Goal: Task Accomplishment & Management: Complete application form

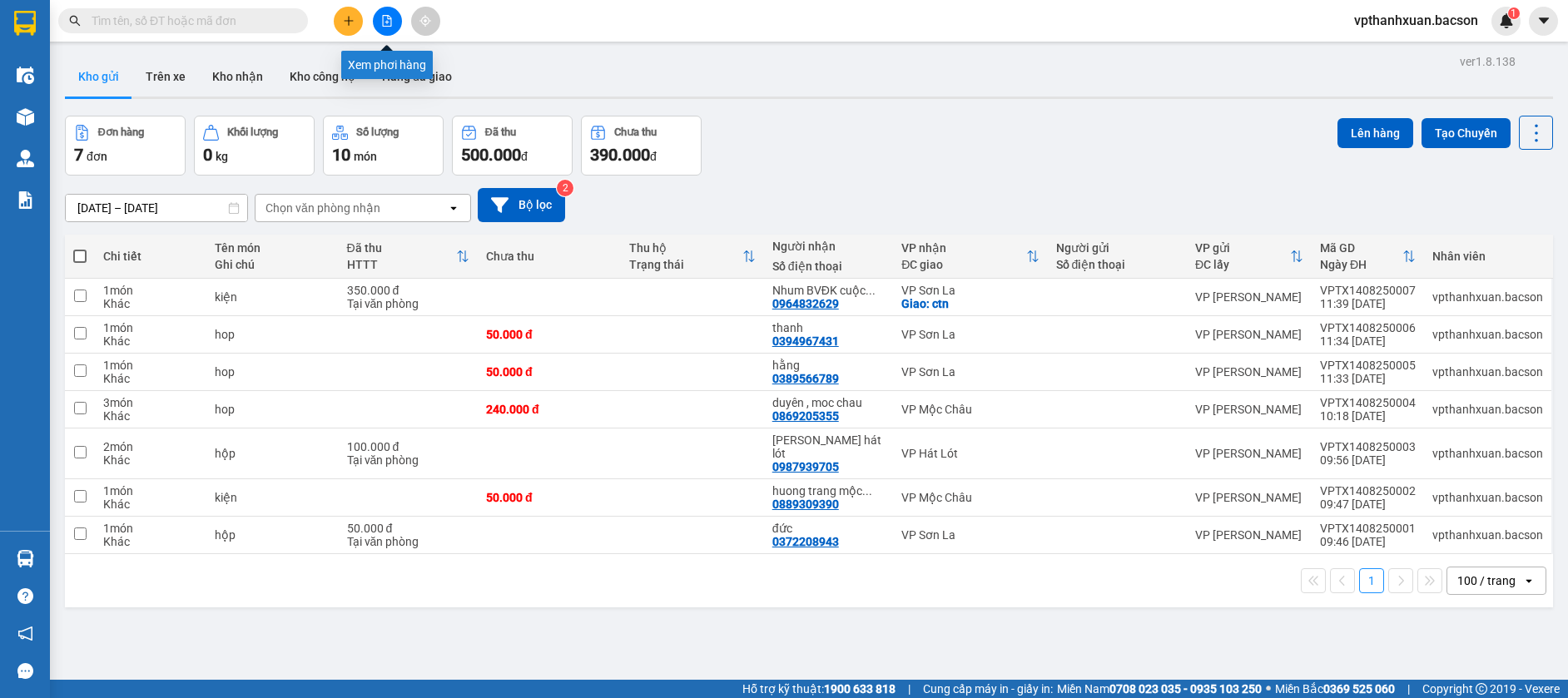
click at [390, 19] on icon "file-add" at bounding box center [387, 21] width 12 height 12
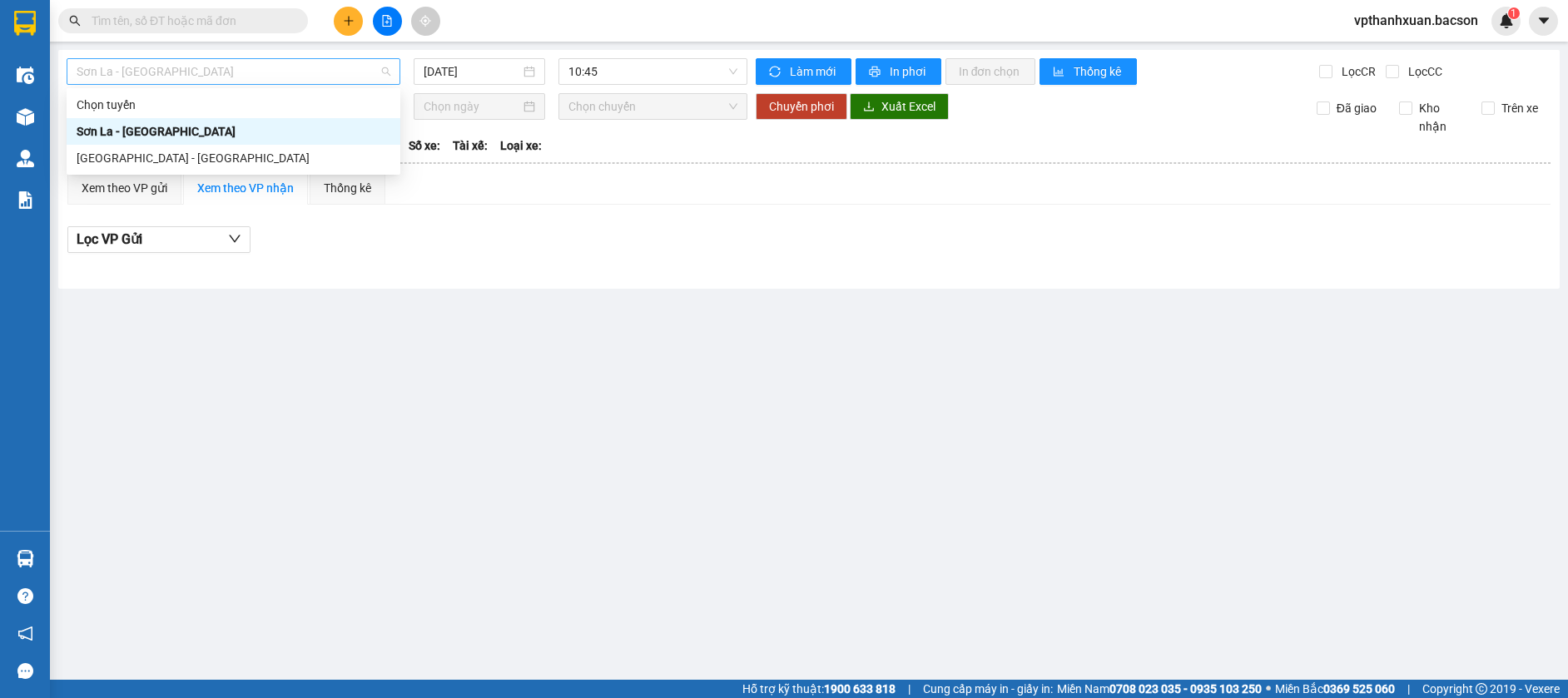
click at [266, 65] on span "Sơn La - [GEOGRAPHIC_DATA]" at bounding box center [234, 71] width 314 height 25
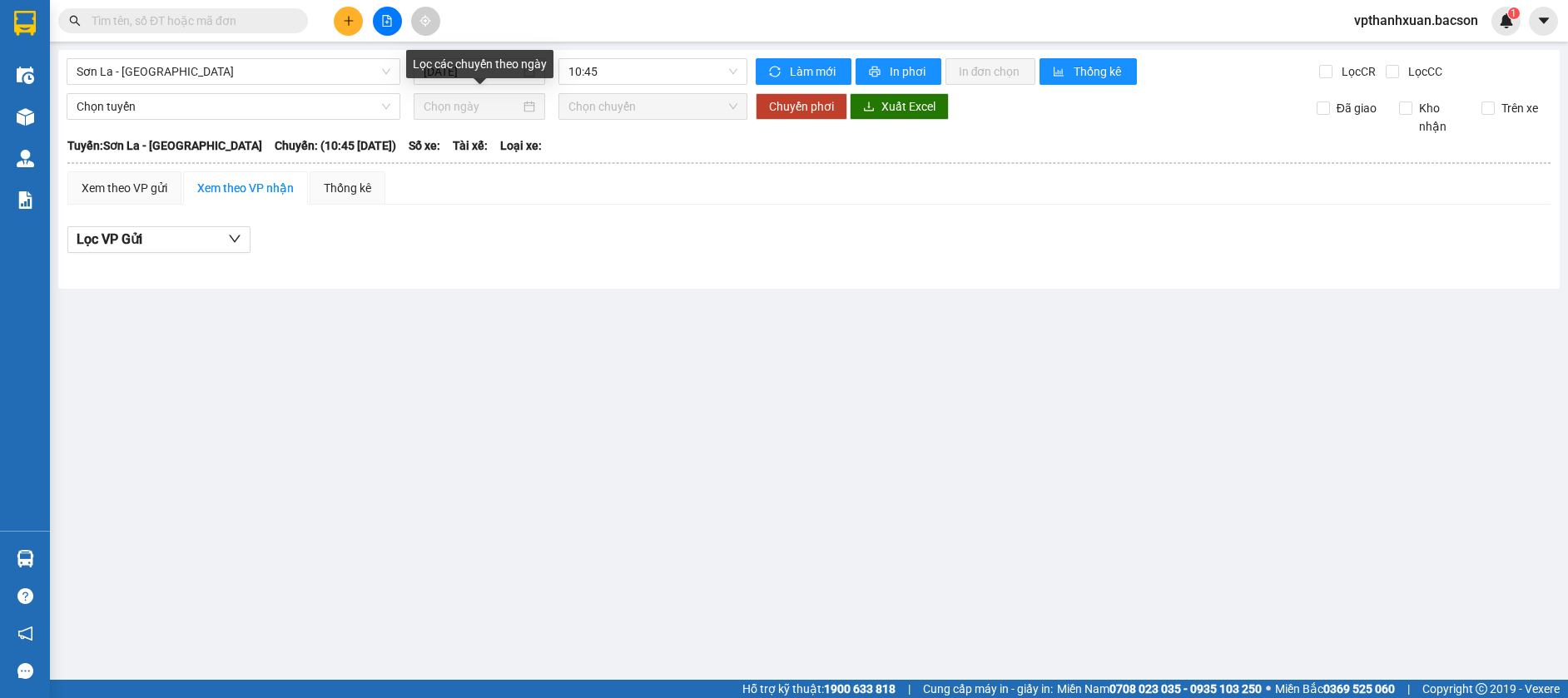
click at [486, 73] on div "Lọc các chuyến theo ngày" at bounding box center [480, 64] width 147 height 28
click at [486, 72] on div "Lọc các chuyến theo ngày" at bounding box center [480, 64] width 147 height 28
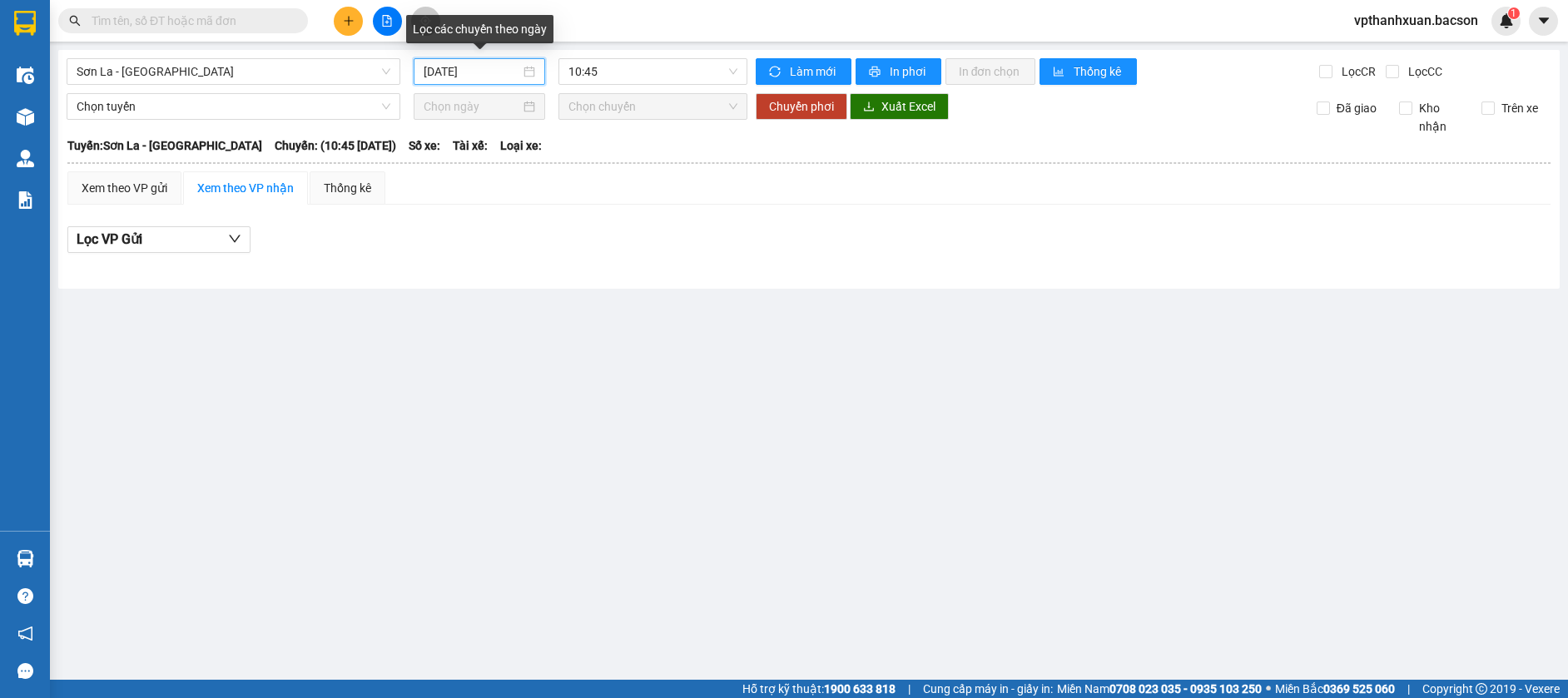
click at [496, 65] on input "[DATE]" at bounding box center [471, 72] width 96 height 19
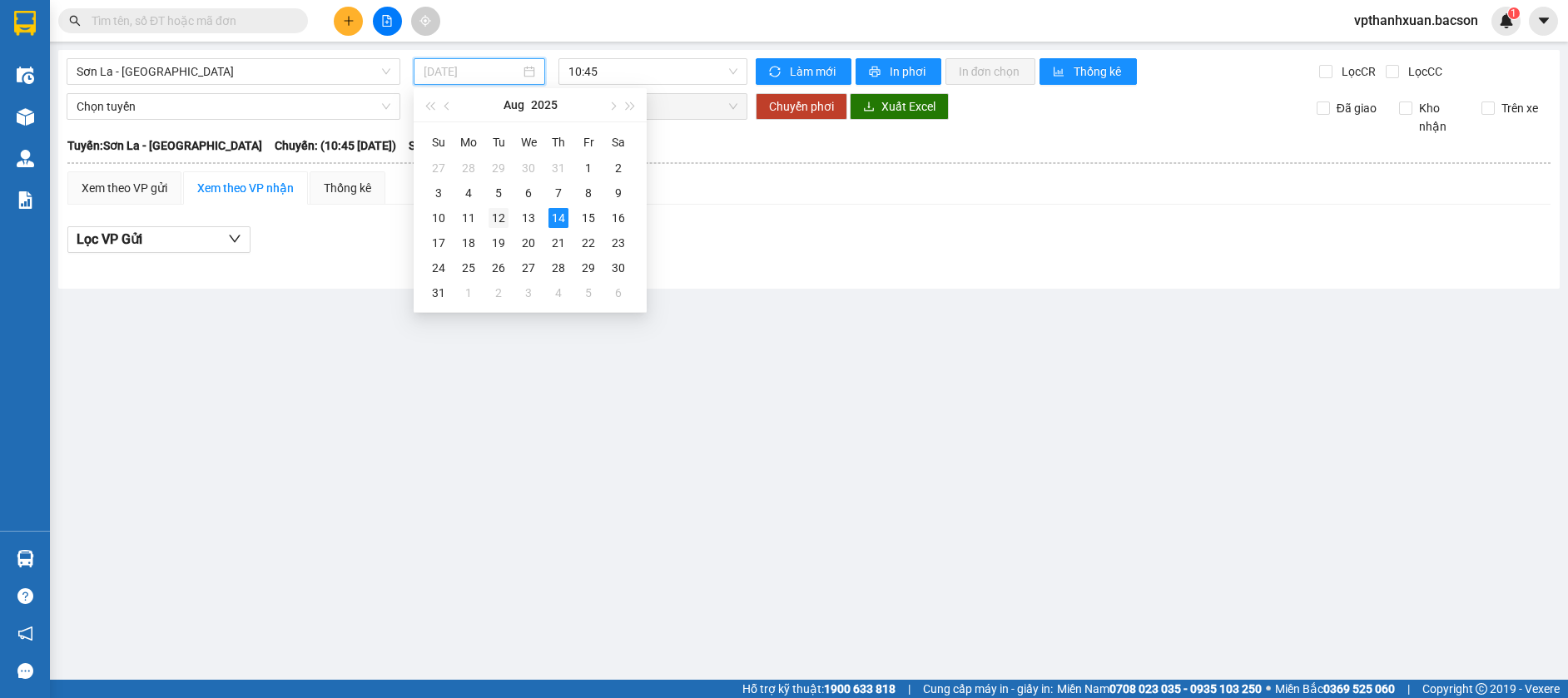
click at [494, 217] on div "12" at bounding box center [499, 218] width 20 height 20
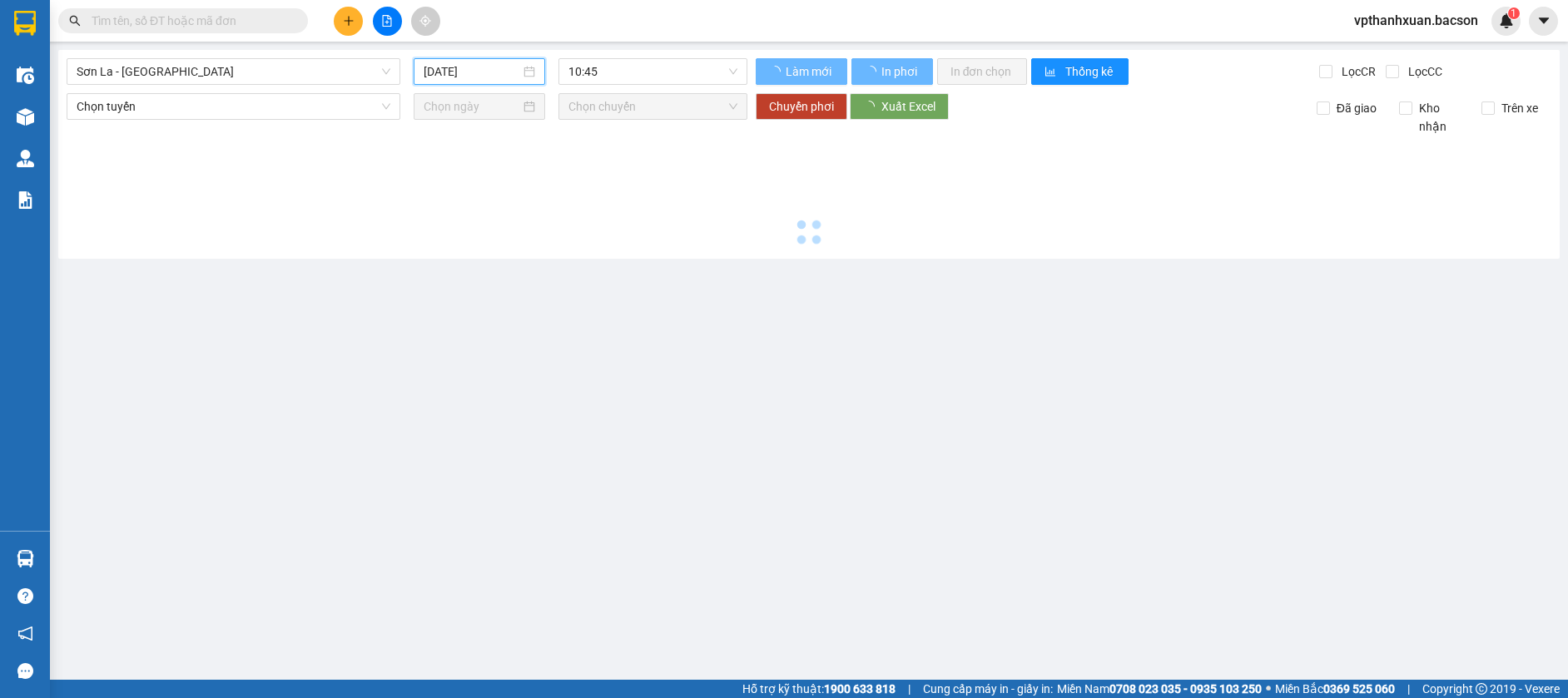
type input "[DATE]"
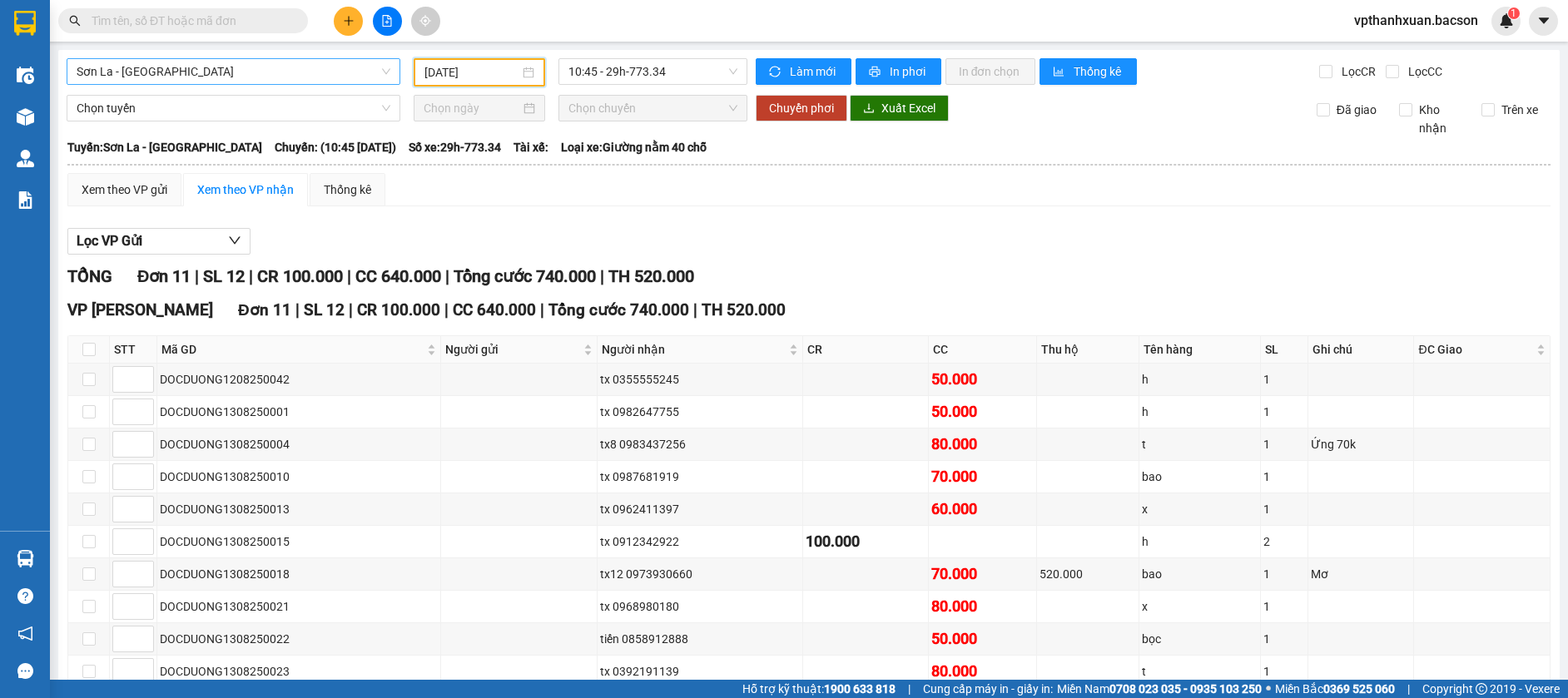
click at [356, 69] on span "Sơn La - [GEOGRAPHIC_DATA]" at bounding box center [234, 71] width 314 height 25
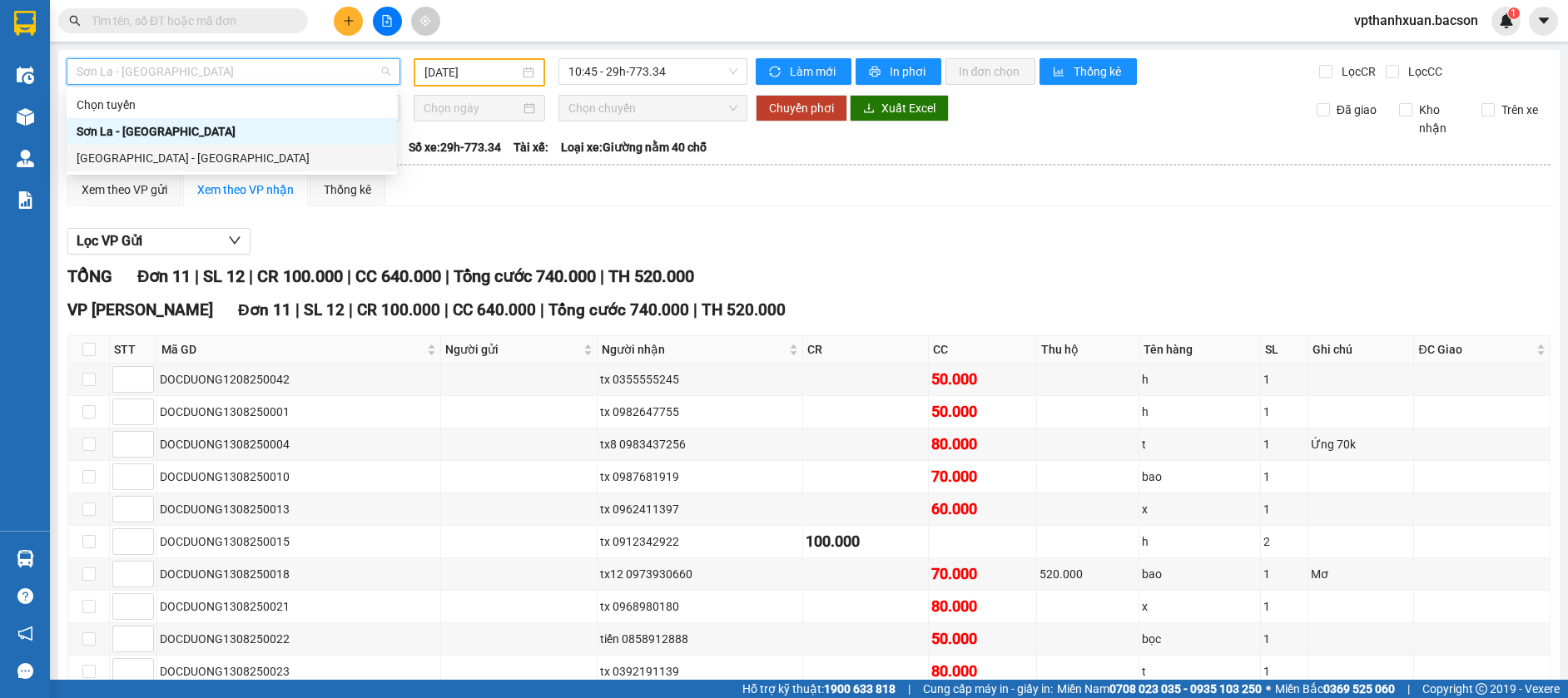
click at [355, 163] on div "[GEOGRAPHIC_DATA] - [GEOGRAPHIC_DATA]" at bounding box center [232, 158] width 310 height 19
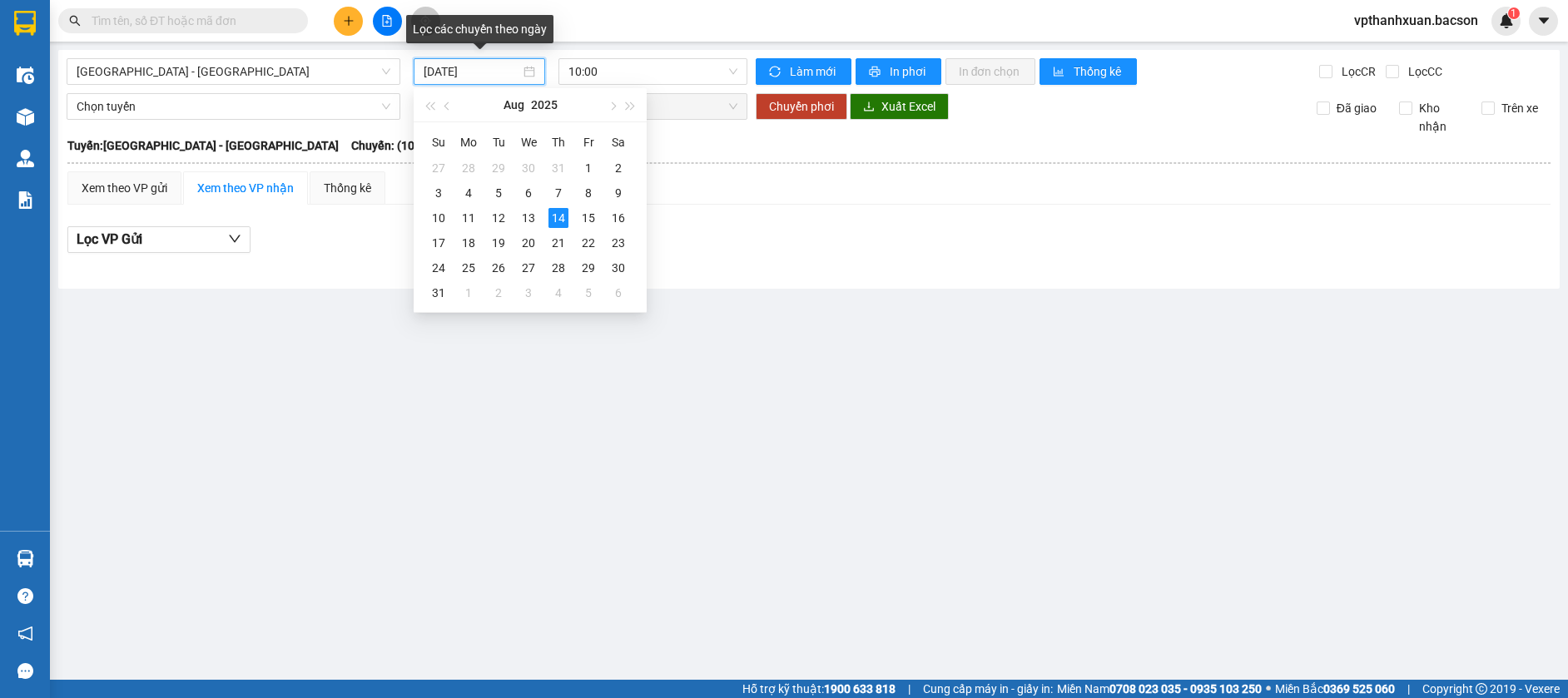
click at [467, 71] on input "[DATE]" at bounding box center [471, 72] width 96 height 19
click at [526, 217] on div "13" at bounding box center [528, 218] width 20 height 20
type input "[DATE]"
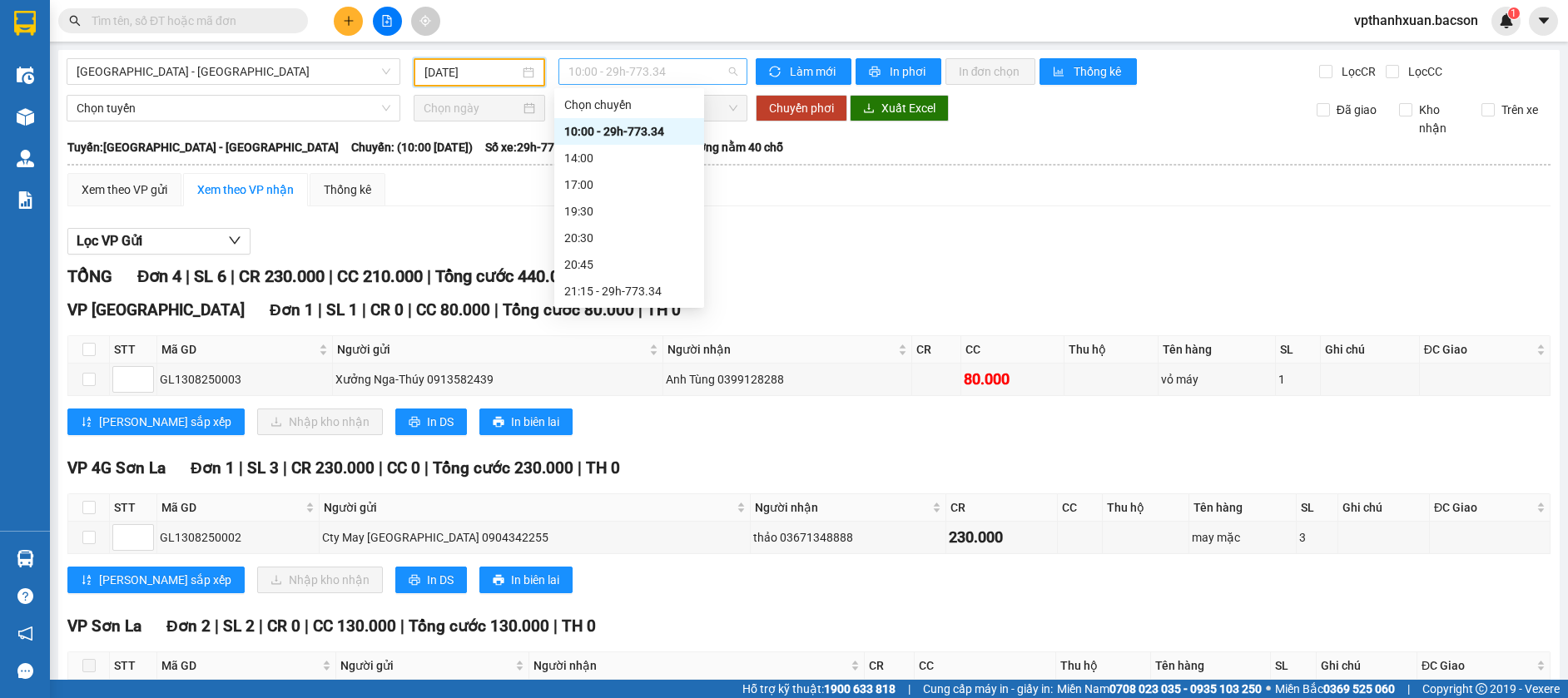
click at [670, 67] on span "10:00 - 29h-773.34" at bounding box center [653, 71] width 169 height 25
click at [636, 285] on div "21:15 - 29h-773.34" at bounding box center [629, 291] width 130 height 19
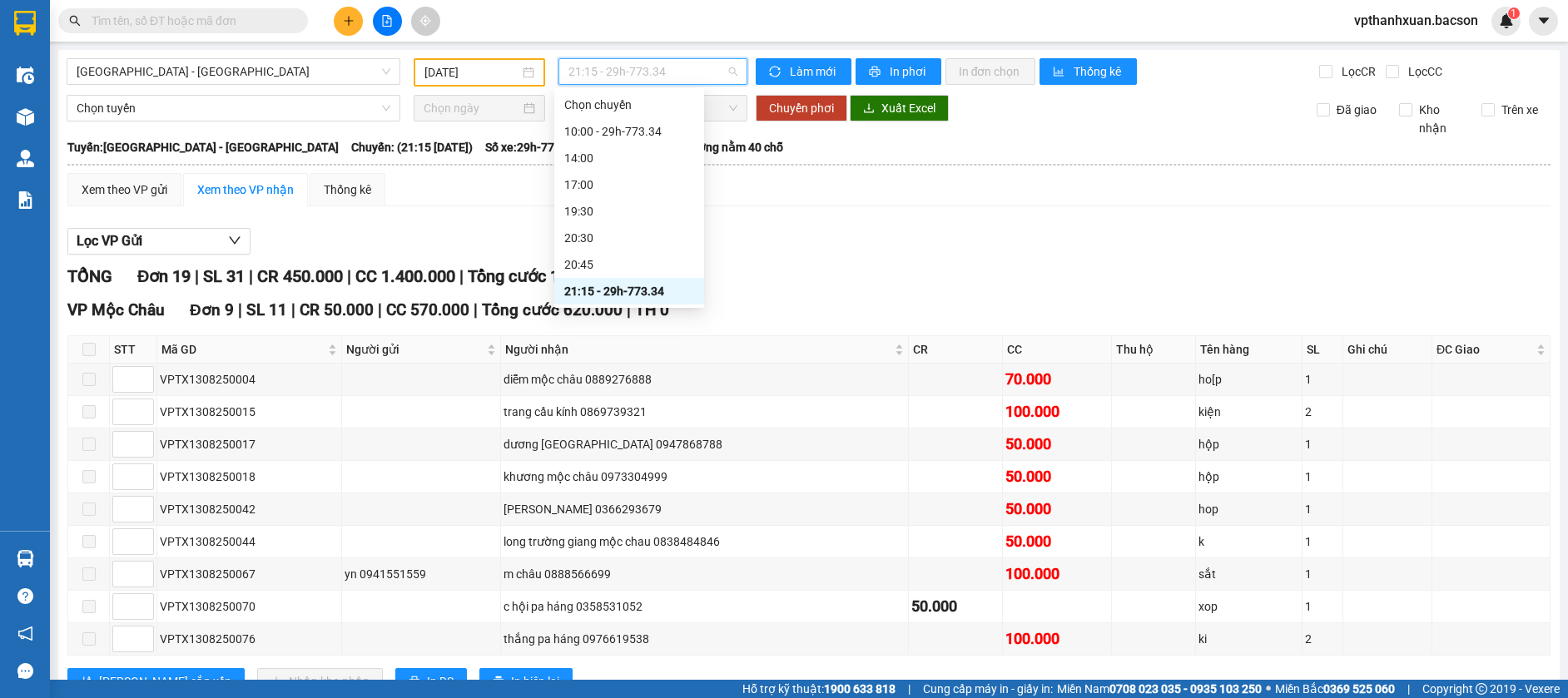
click at [700, 70] on span "21:15 - 29h-773.34" at bounding box center [653, 71] width 169 height 25
click at [664, 287] on div "23:00 - 29h-773.34" at bounding box center [629, 291] width 130 height 19
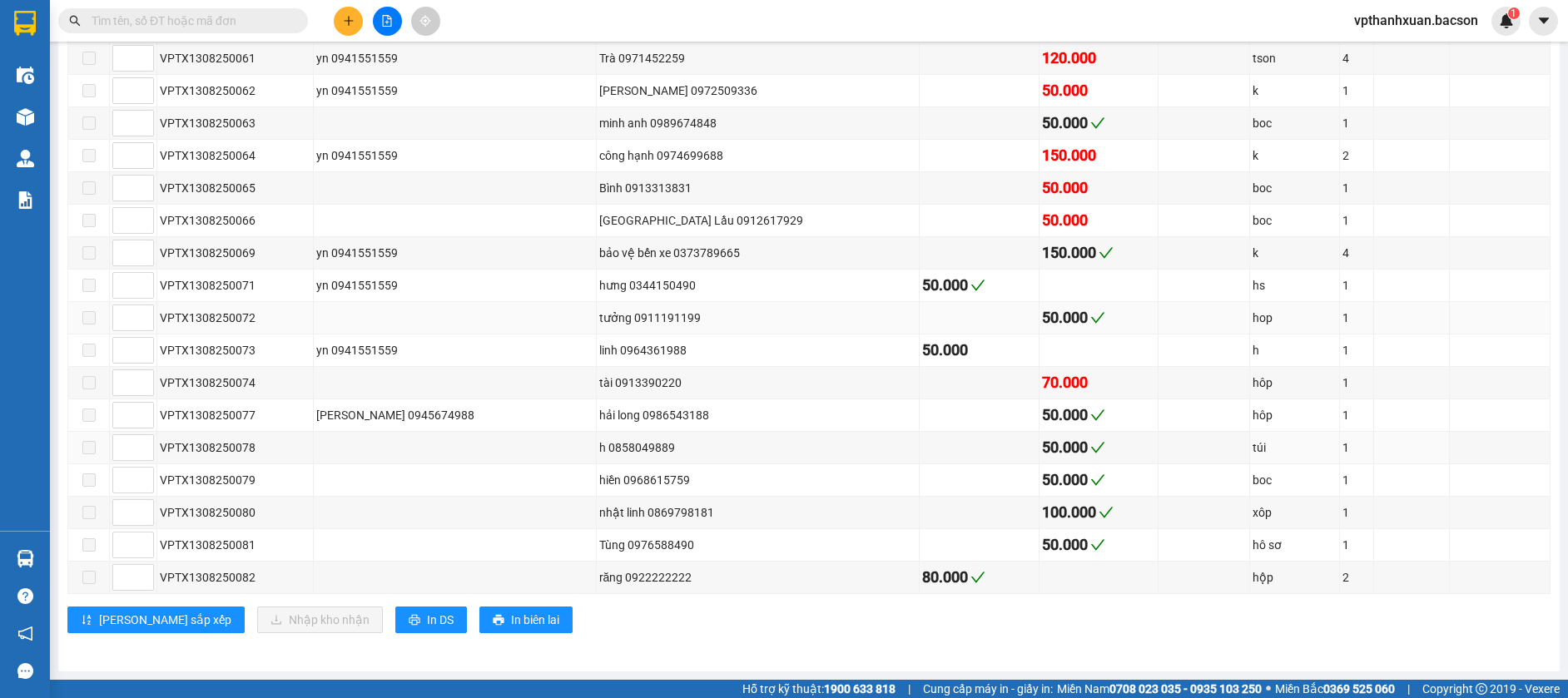
scroll to position [1647, 0]
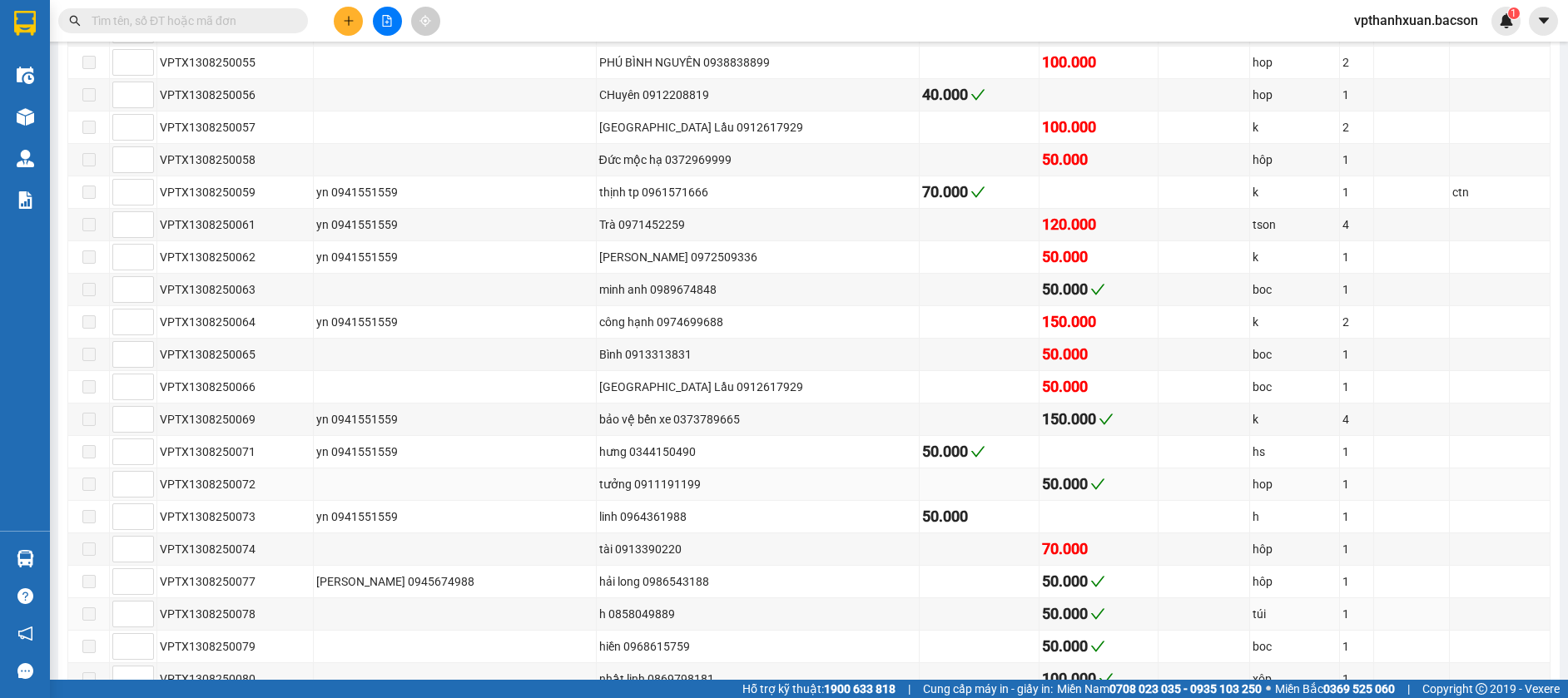
drag, startPoint x: 889, startPoint y: 628, endPoint x: 955, endPoint y: 482, distance: 160.2
drag, startPoint x: 955, startPoint y: 482, endPoint x: 804, endPoint y: 293, distance: 241.9
click at [832, 308] on td "công hạnh 0974699688" at bounding box center [759, 322] width 324 height 32
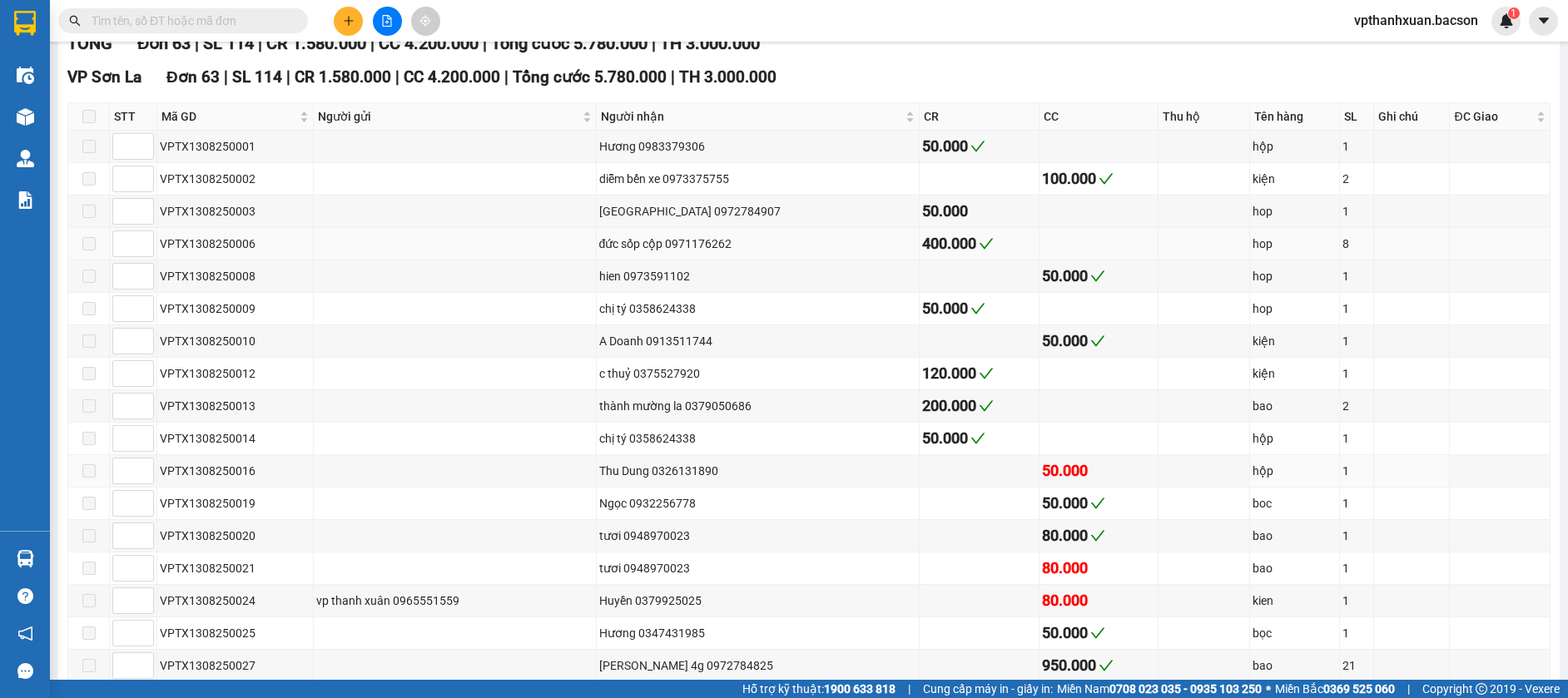
scroll to position [0, 0]
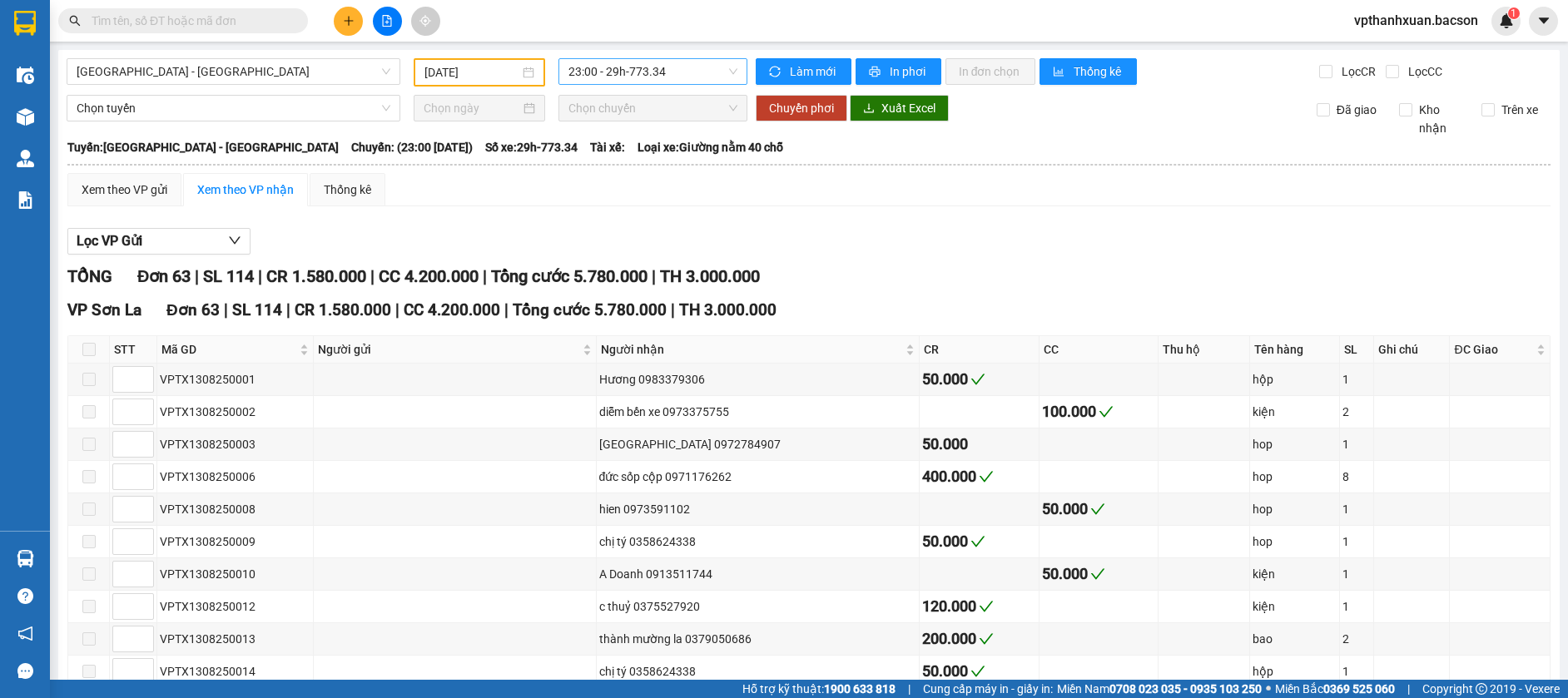
click at [605, 66] on span "23:00 - 29h-773.34" at bounding box center [653, 71] width 169 height 25
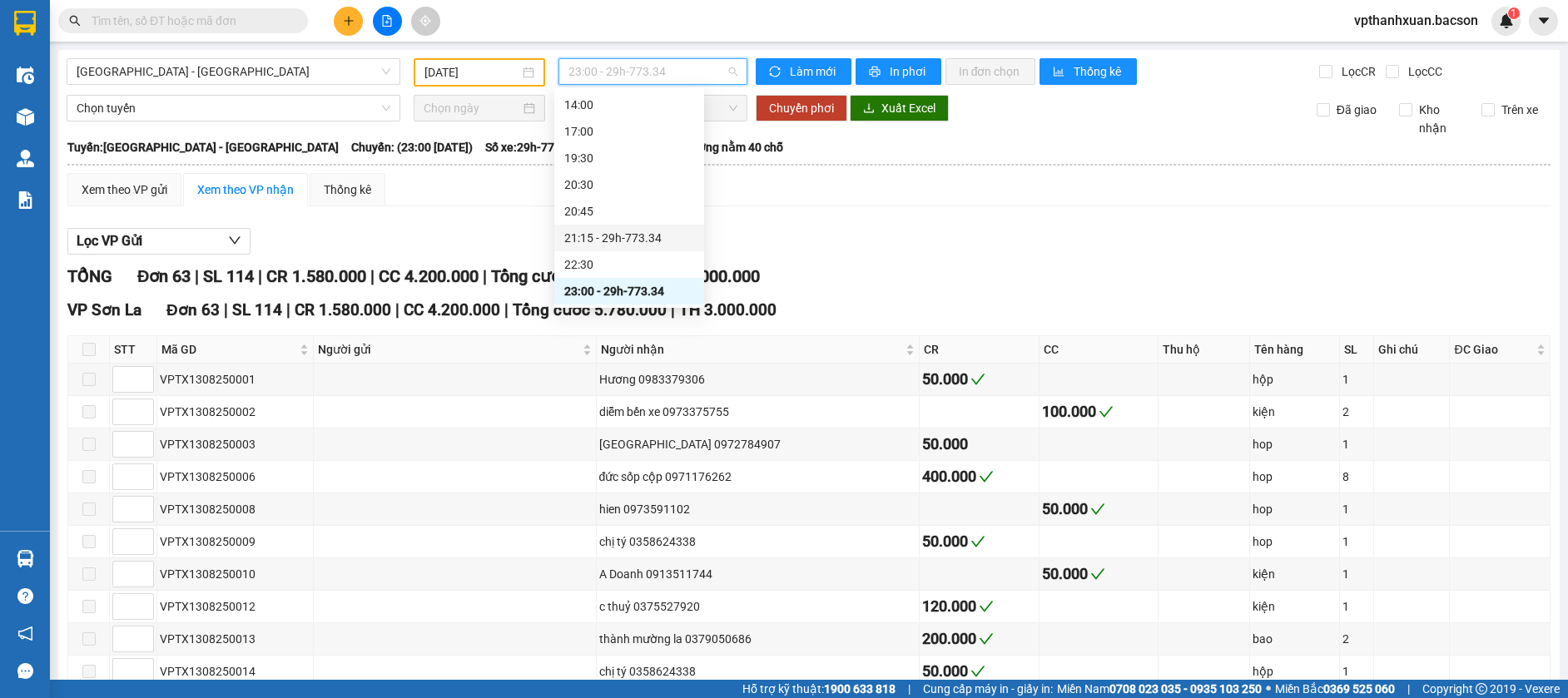
click at [611, 227] on div "21:15 - 29h-773.34" at bounding box center [629, 238] width 150 height 27
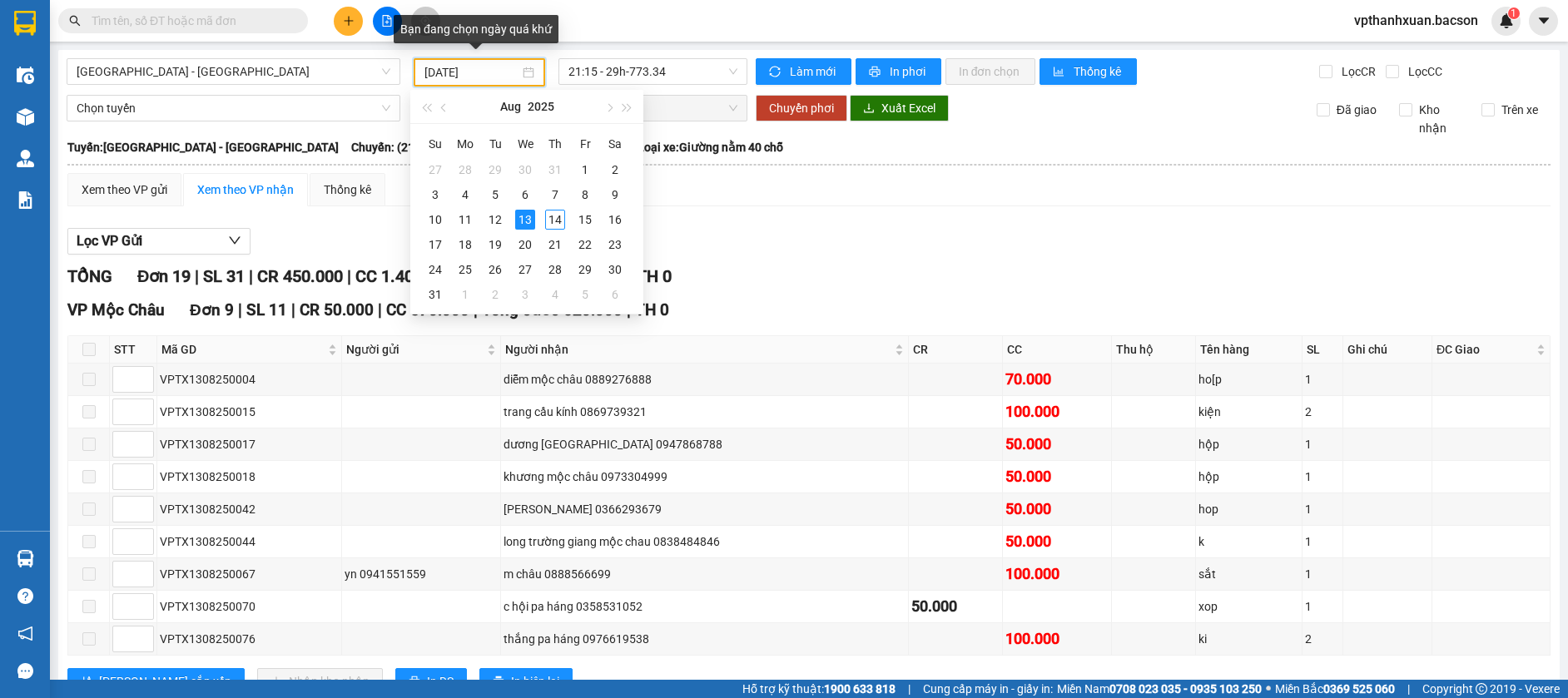
click at [436, 67] on input "[DATE]" at bounding box center [471, 72] width 95 height 19
click at [317, 74] on span "[GEOGRAPHIC_DATA] - [GEOGRAPHIC_DATA]" at bounding box center [234, 71] width 314 height 25
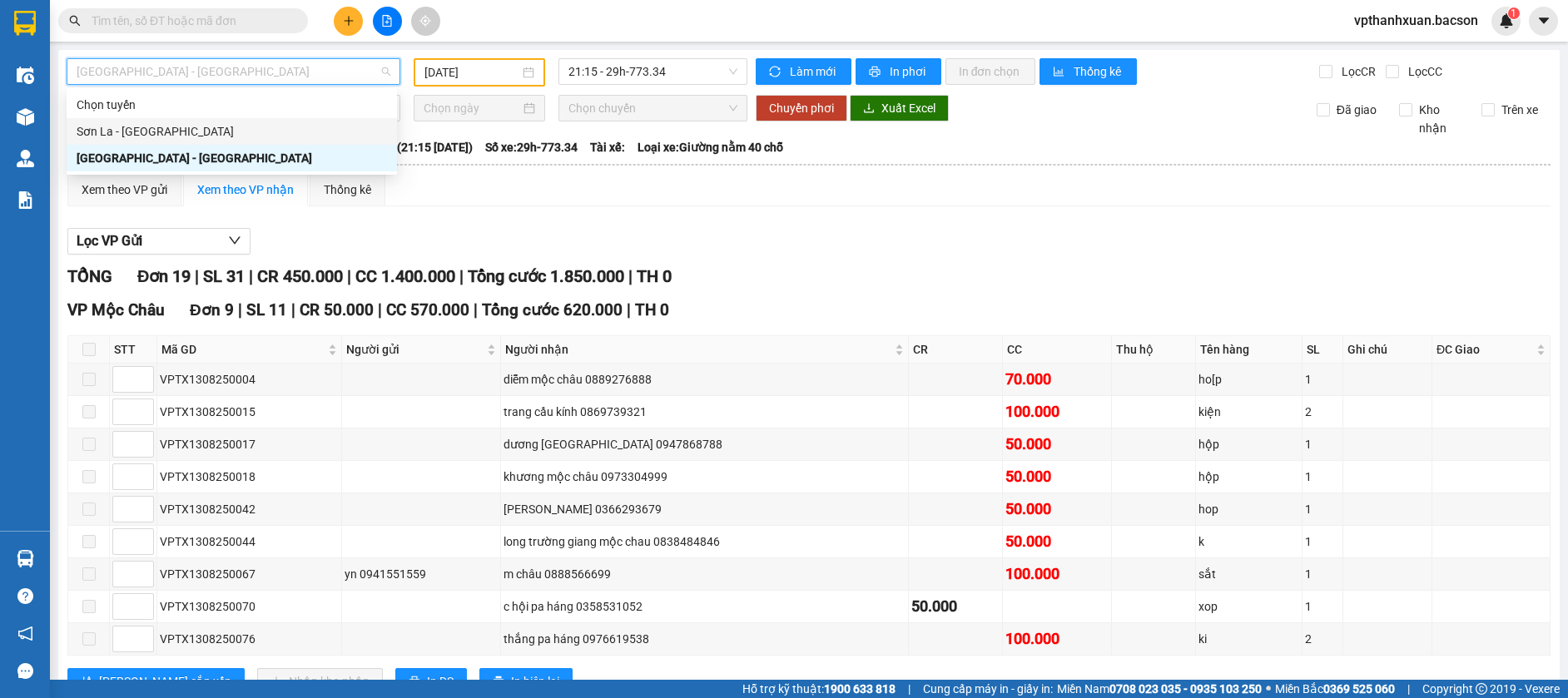
click at [304, 123] on div "Sơn La - [GEOGRAPHIC_DATA]" at bounding box center [232, 132] width 310 height 19
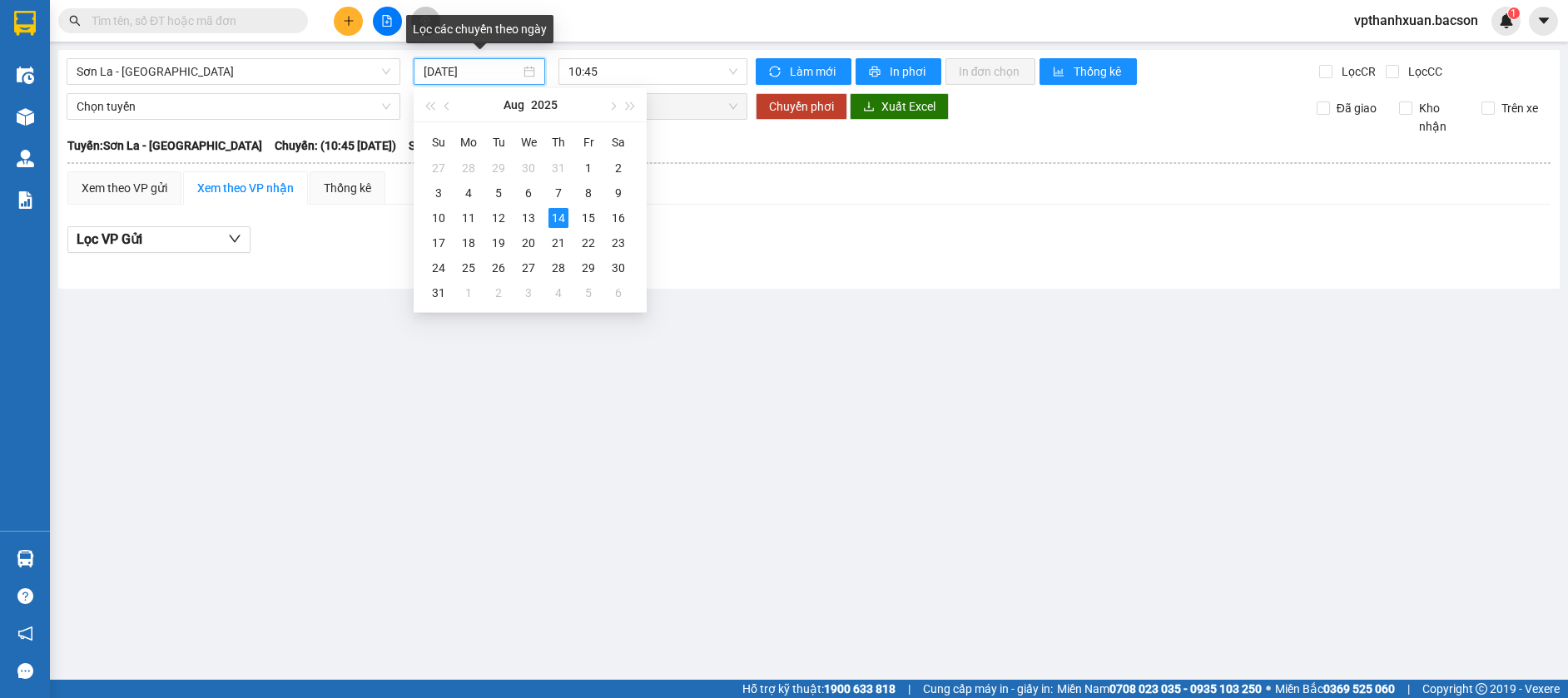
click at [479, 69] on input "[DATE]" at bounding box center [471, 72] width 96 height 19
click at [529, 219] on div "13" at bounding box center [528, 218] width 20 height 20
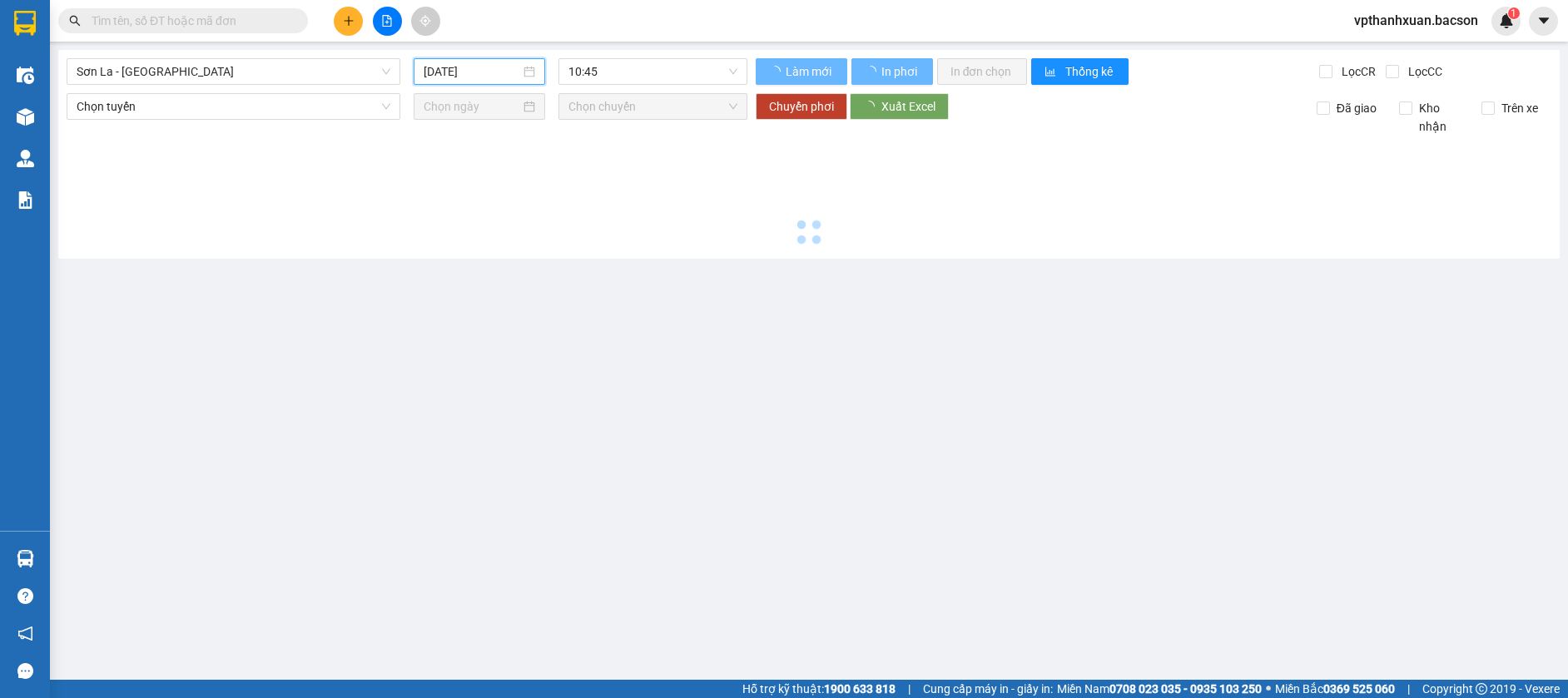
type input "[DATE]"
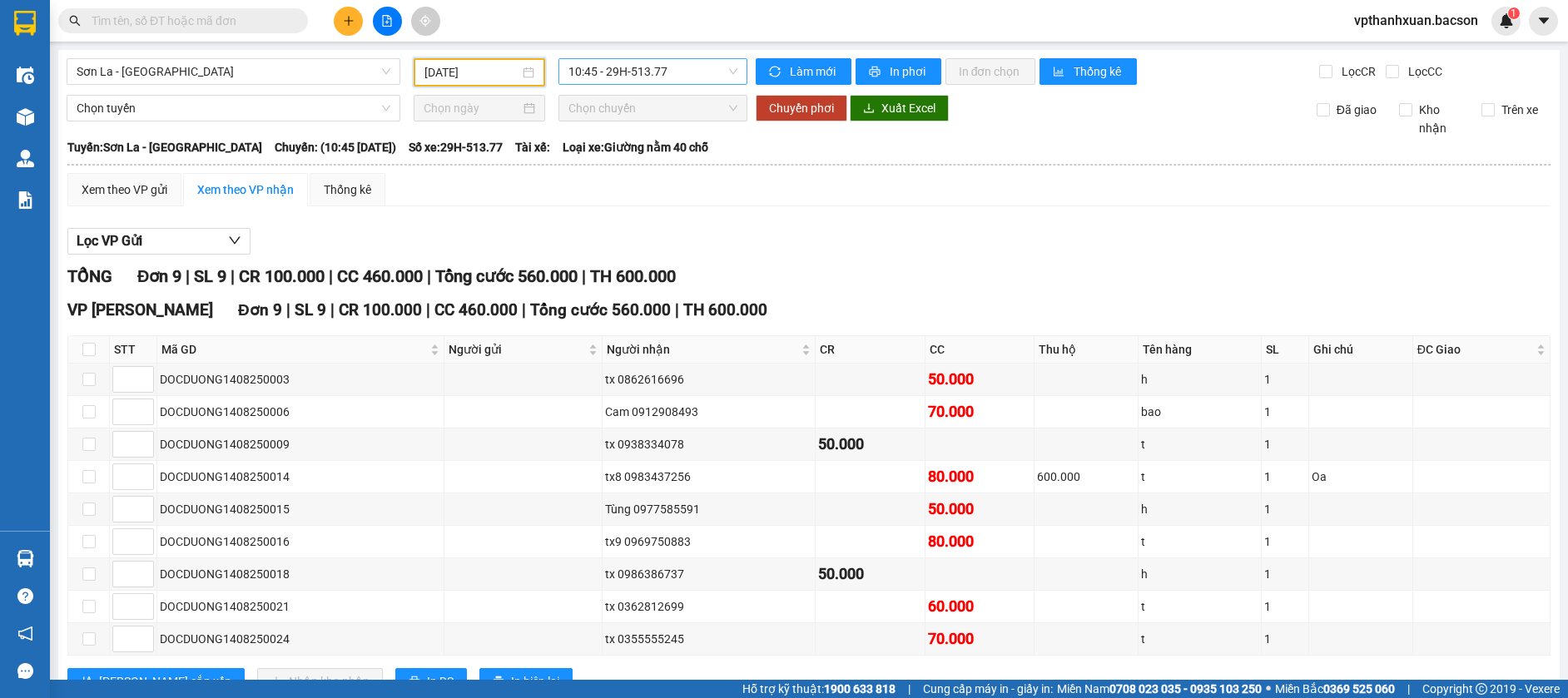
scroll to position [27, 0]
click at [688, 66] on span "10:45 - 29H-513.77" at bounding box center [653, 71] width 169 height 25
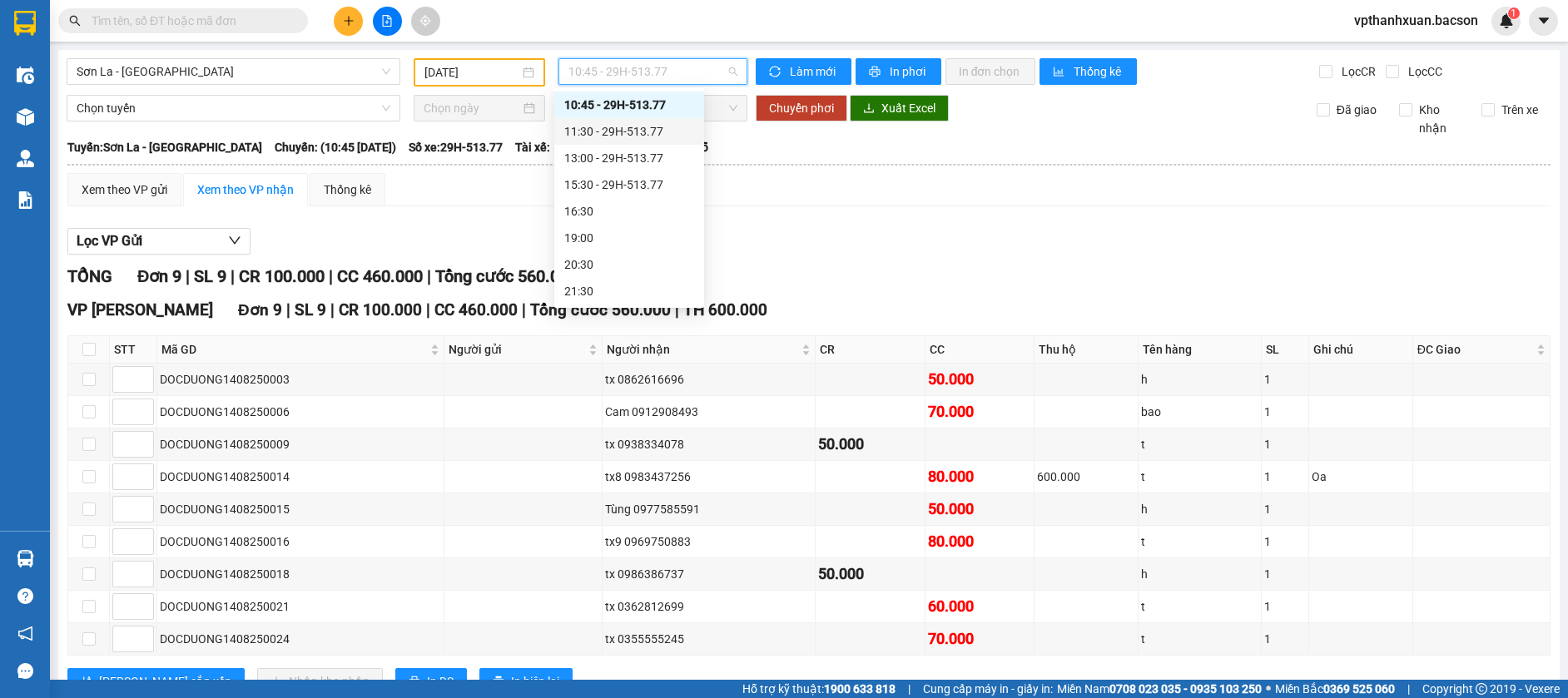
click at [679, 129] on div "11:30 - 29H-513.77" at bounding box center [629, 132] width 130 height 19
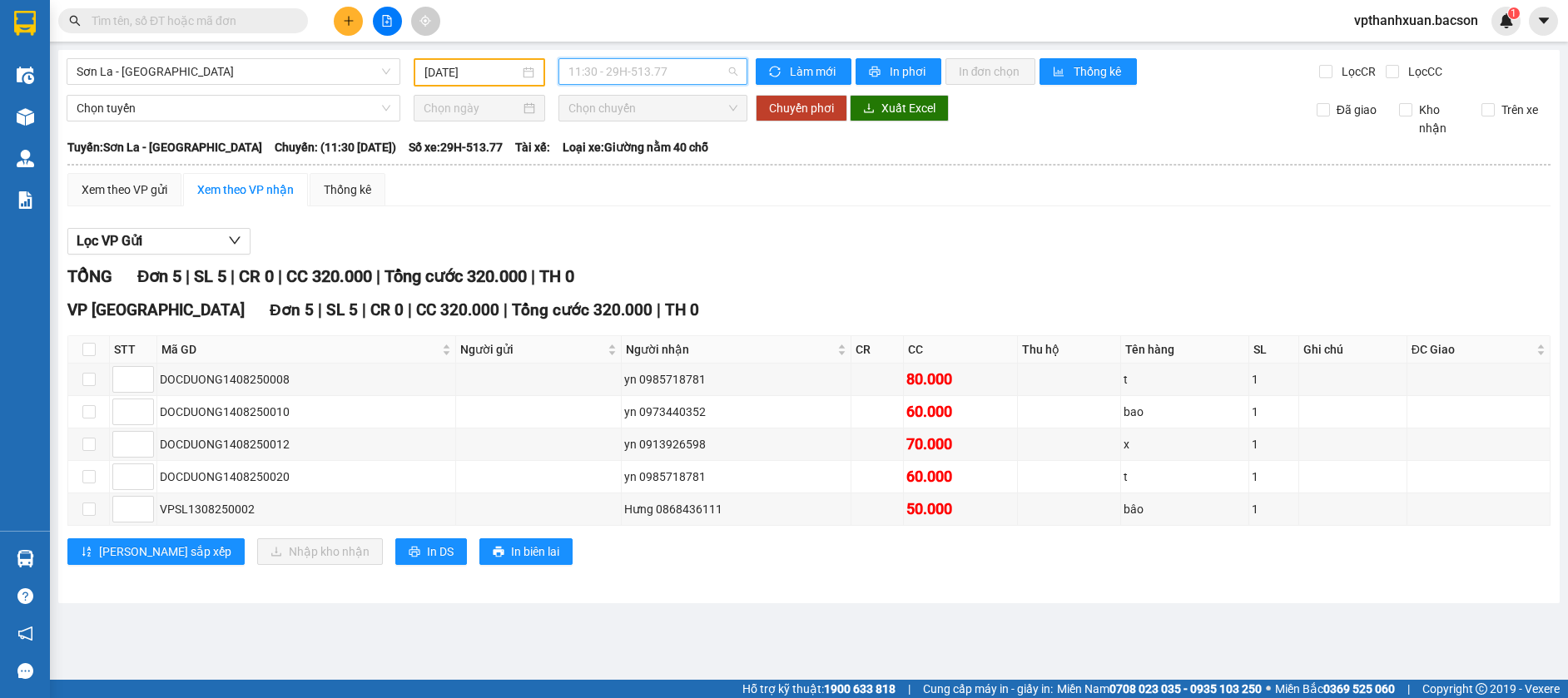
click at [640, 58] on div "11:30 - 29H-513.77" at bounding box center [653, 71] width 189 height 27
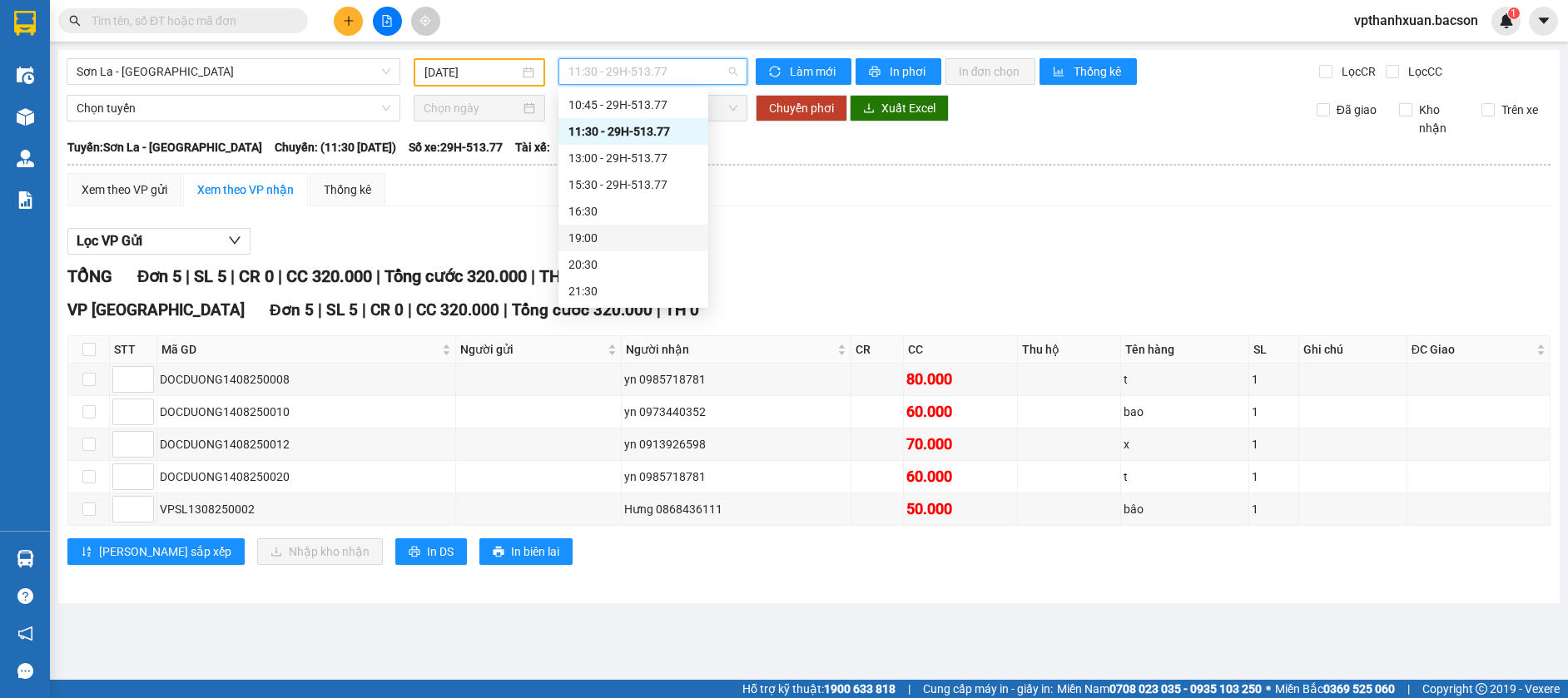
scroll to position [80, 0]
click at [628, 289] on div "22:30 - 29h-773.34" at bounding box center [633, 291] width 130 height 19
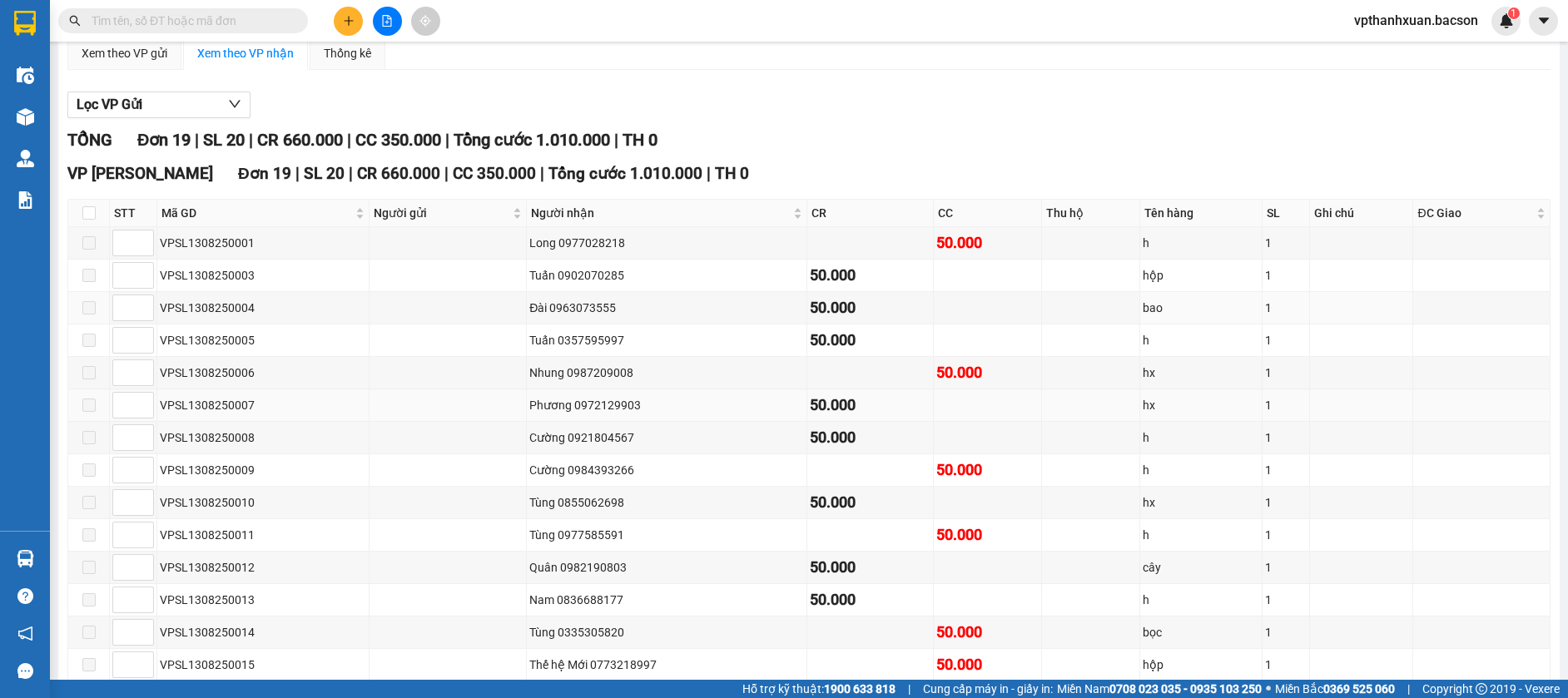
scroll to position [220, 0]
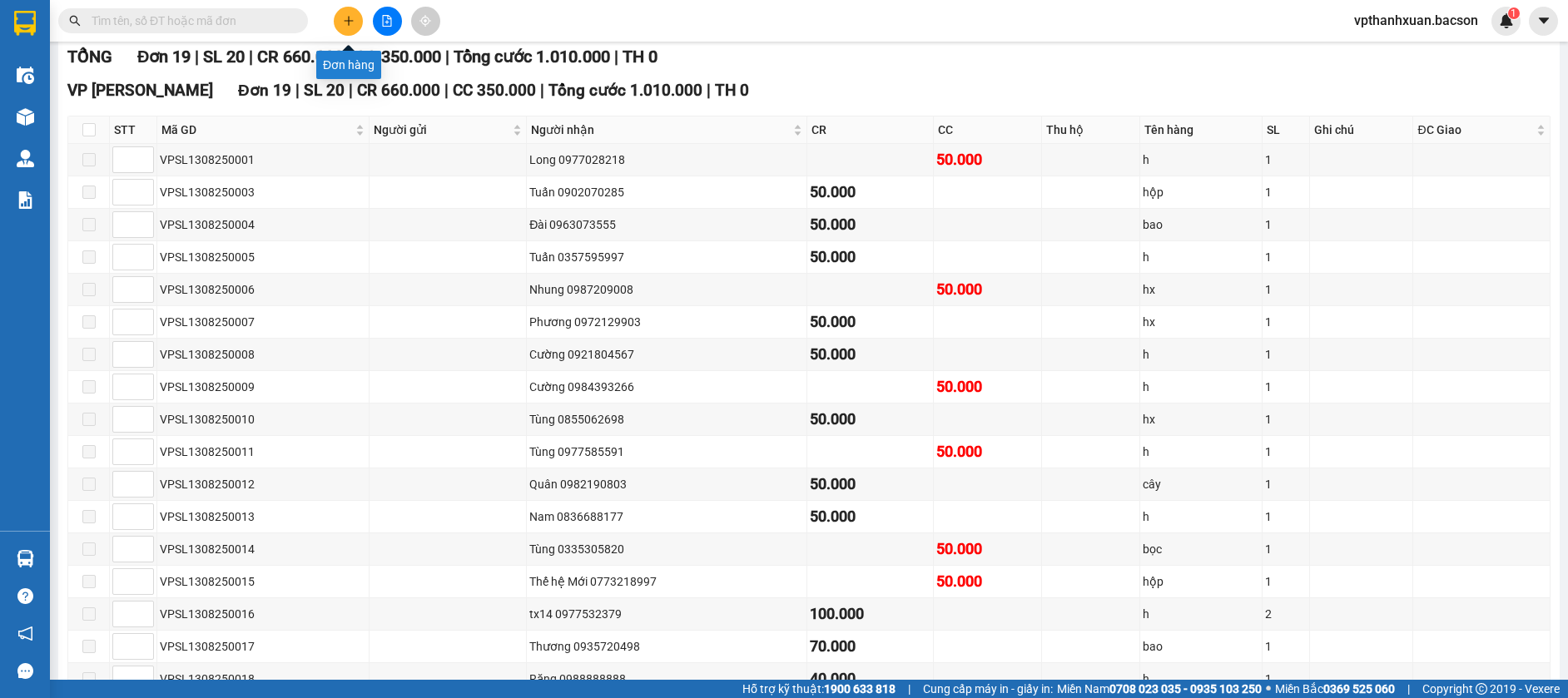
click at [351, 20] on icon "plus" at bounding box center [349, 21] width 12 height 12
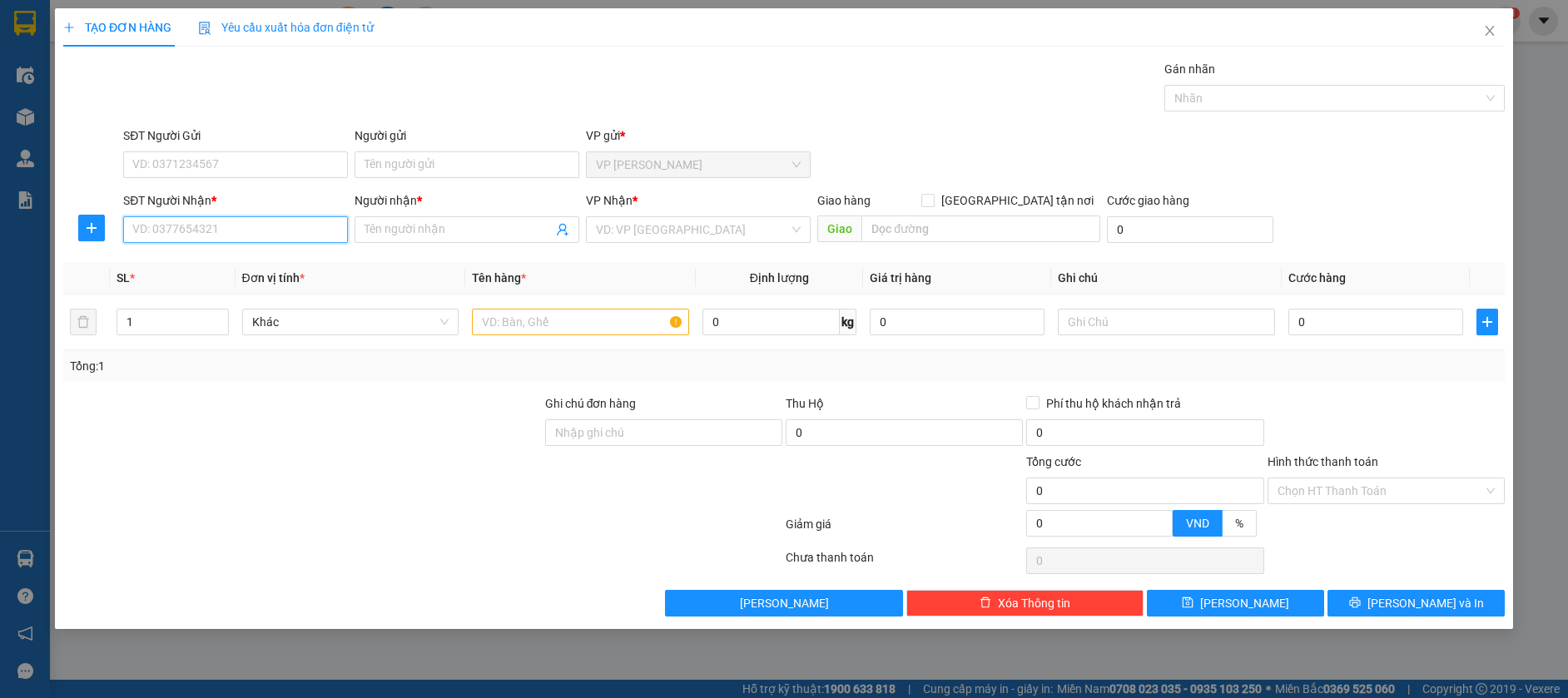
click at [241, 232] on input "SĐT Người Nhận *" at bounding box center [235, 229] width 225 height 27
click at [254, 263] on div "0913511744 - A Doanh" at bounding box center [236, 263] width 205 height 19
type input "0913511744"
type input "A Doanh"
type input "0913511744"
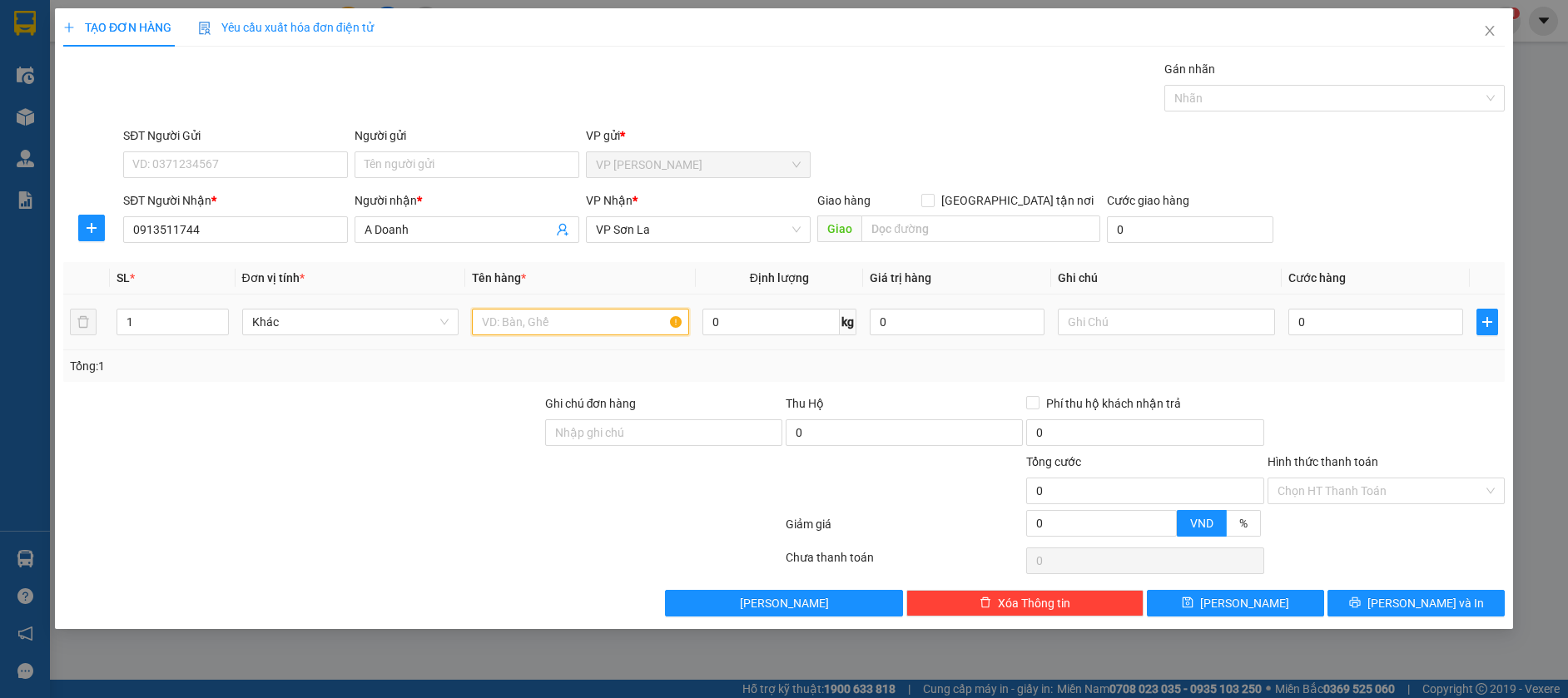
click at [541, 320] on input "text" at bounding box center [580, 322] width 217 height 27
type input "hop"
click at [1377, 324] on input "0" at bounding box center [1376, 322] width 175 height 27
type input "5"
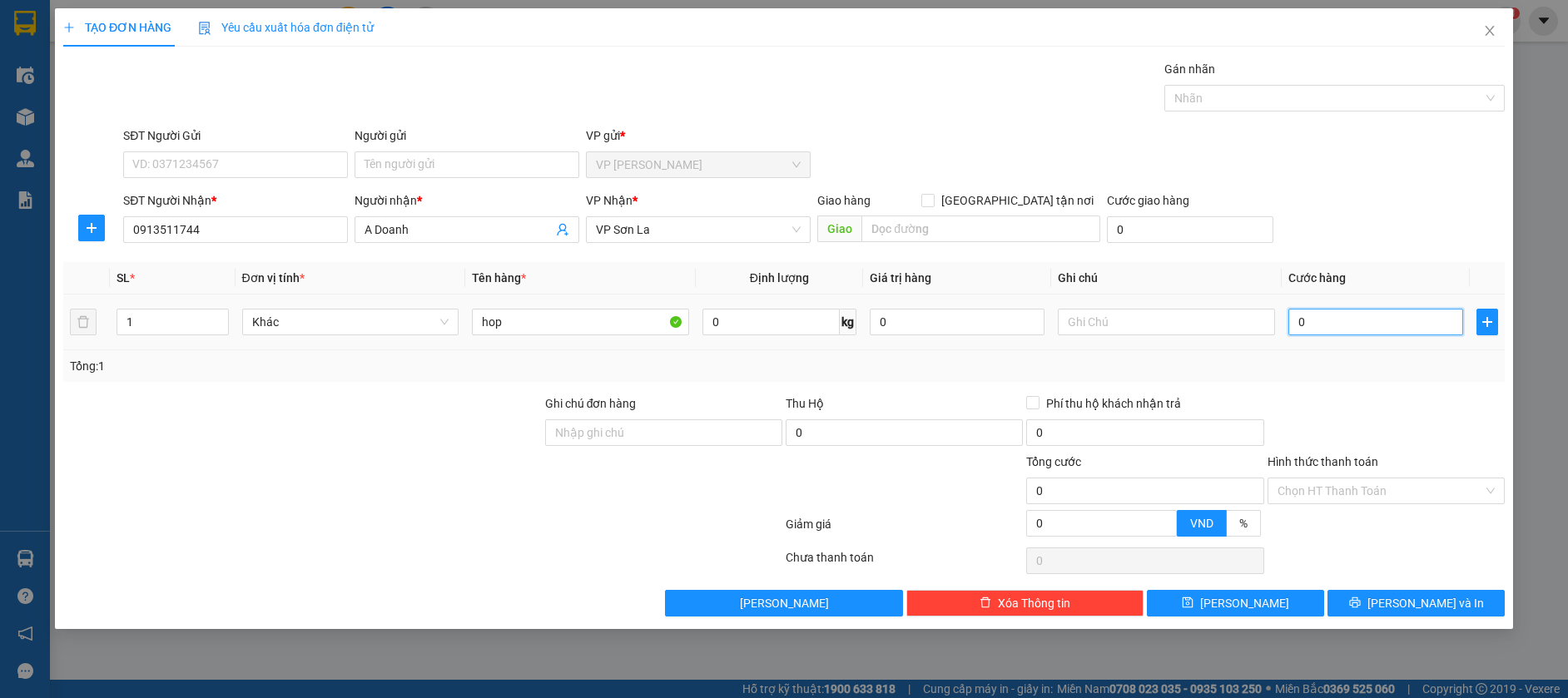
type input "5"
type input "50"
type input "50.000"
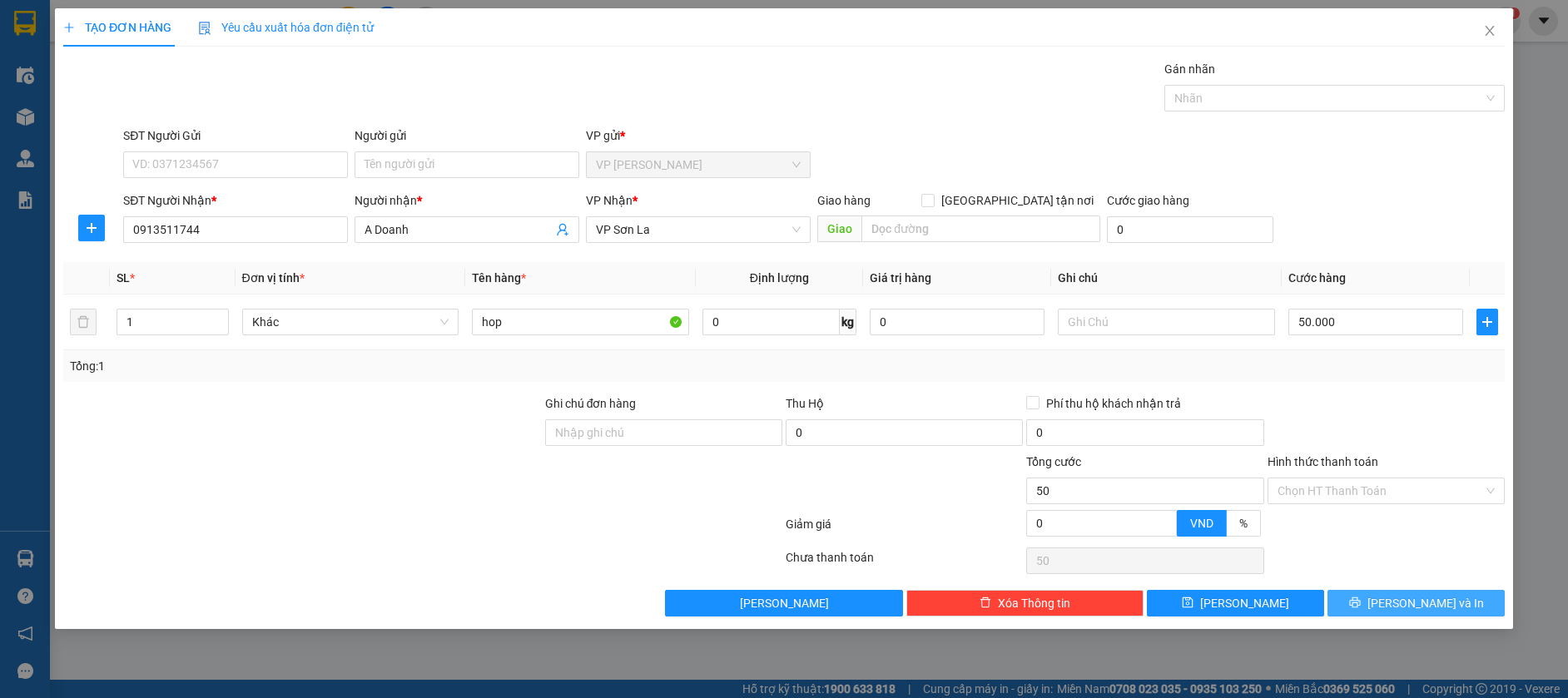
type input "50.000"
click at [1396, 607] on button "[PERSON_NAME] và In" at bounding box center [1416, 603] width 178 height 27
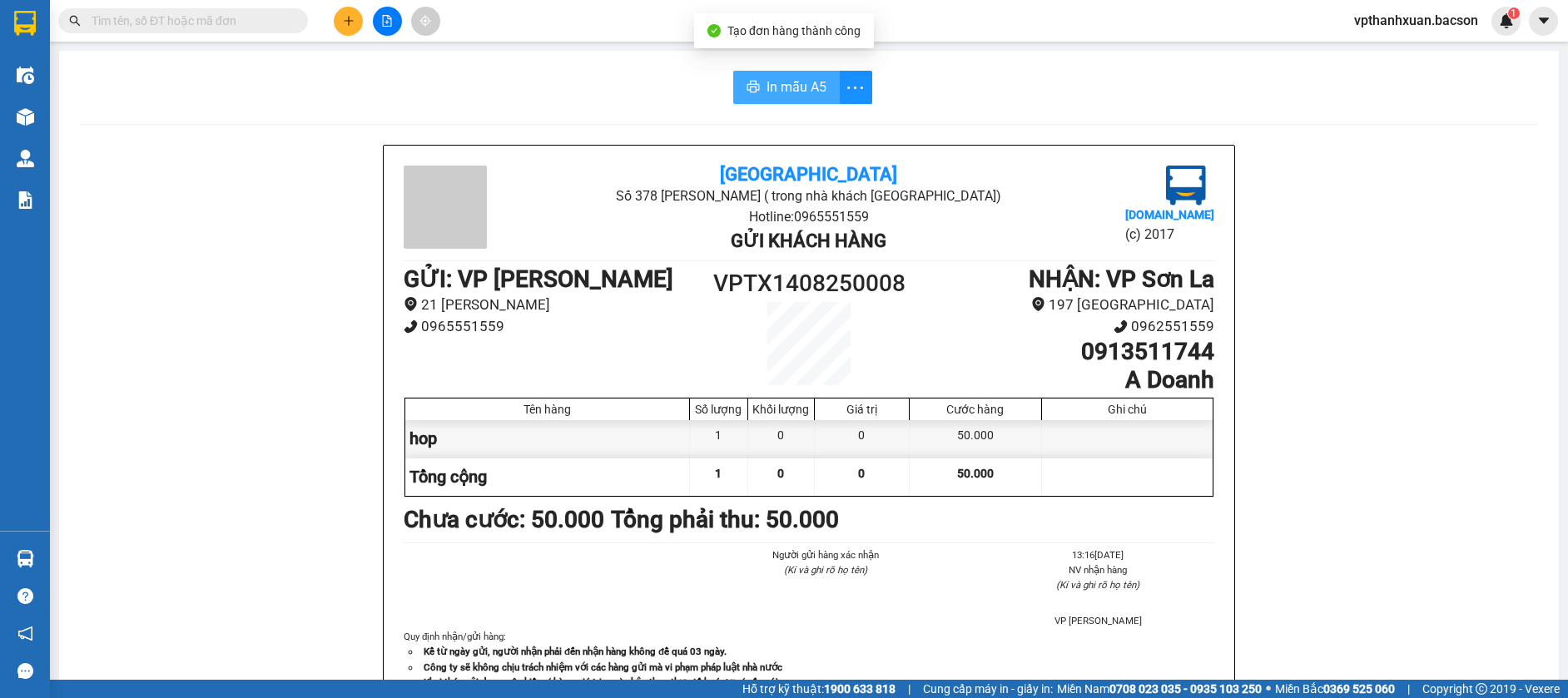
click at [784, 83] on span "In mẫu A5" at bounding box center [796, 86] width 60 height 21
